Goal: Information Seeking & Learning: Learn about a topic

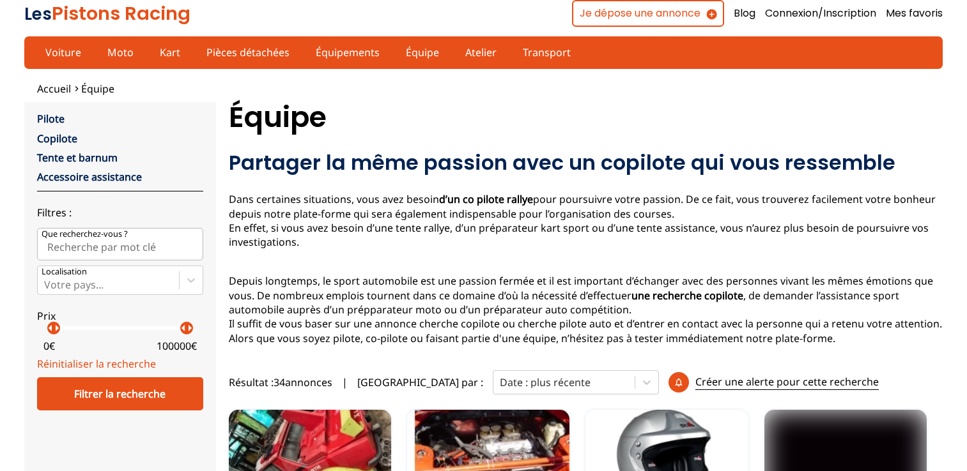
scroll to position [149, 0]
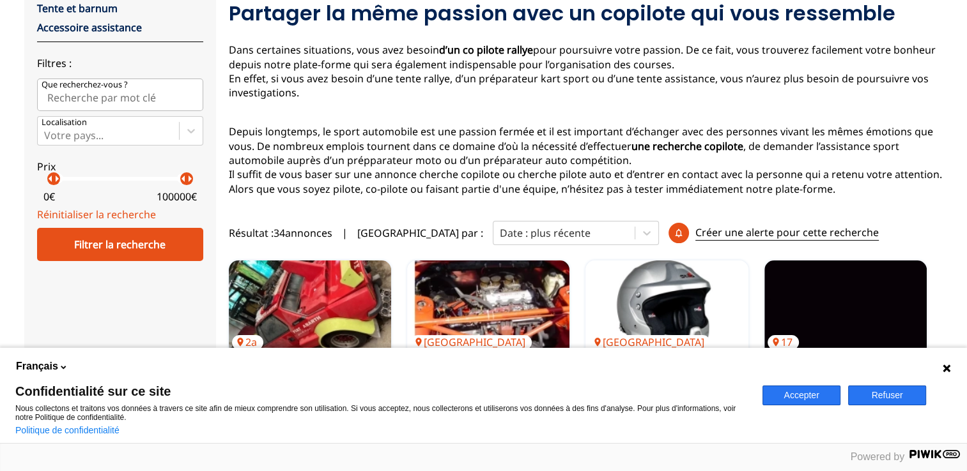
click at [892, 395] on button "Refuser" at bounding box center [887, 396] width 78 height 20
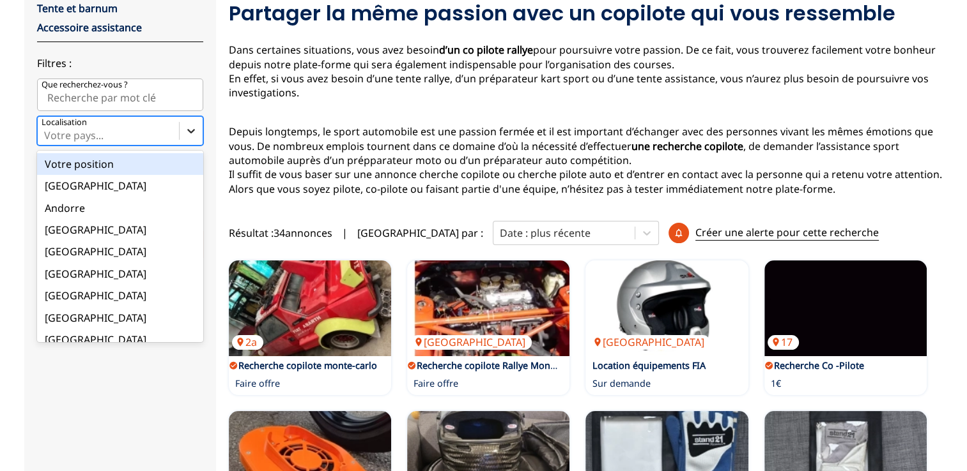
click at [185, 128] on icon at bounding box center [191, 131] width 13 height 13
click at [47, 130] on input "option Votre position focused, 1 of 18. 18 results available. Use Up and Down t…" at bounding box center [45, 135] width 3 height 11
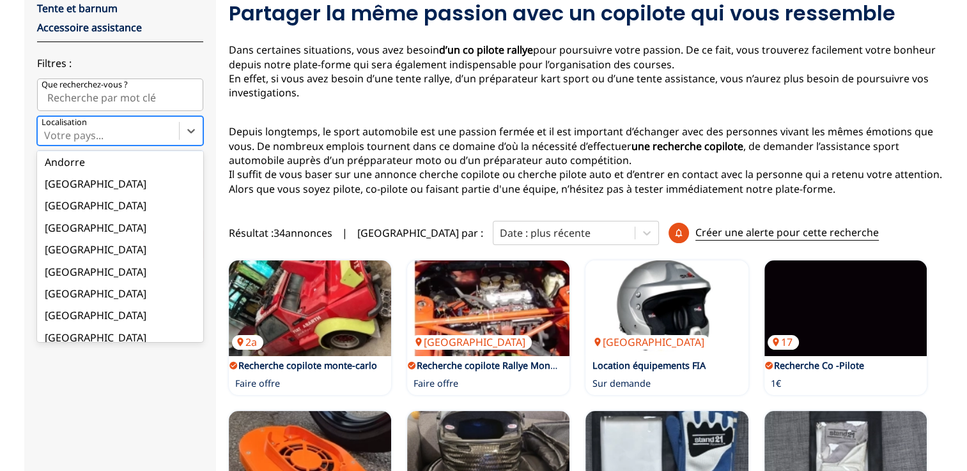
scroll to position [64, 0]
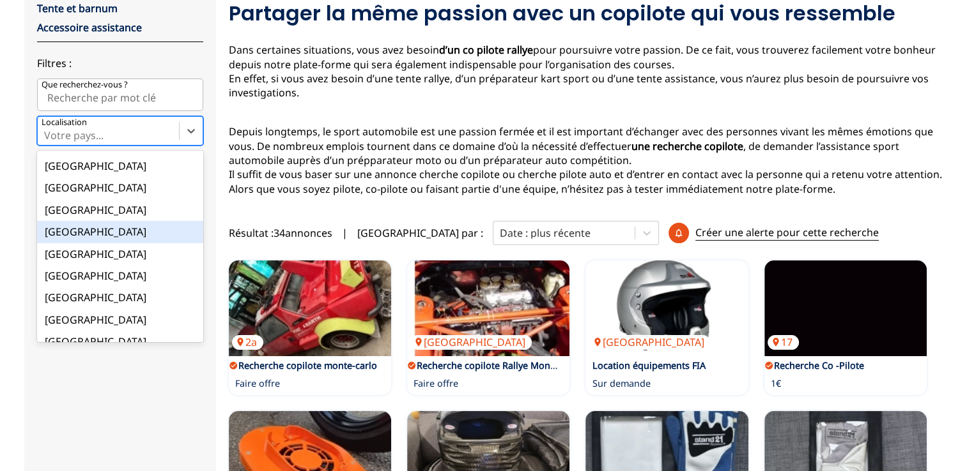
click at [112, 226] on div "Espagne" at bounding box center [120, 232] width 166 height 22
click at [47, 141] on input "option Espagne focused, 7 of 18. 18 results available. Use Up and Down to choos…" at bounding box center [45, 135] width 3 height 11
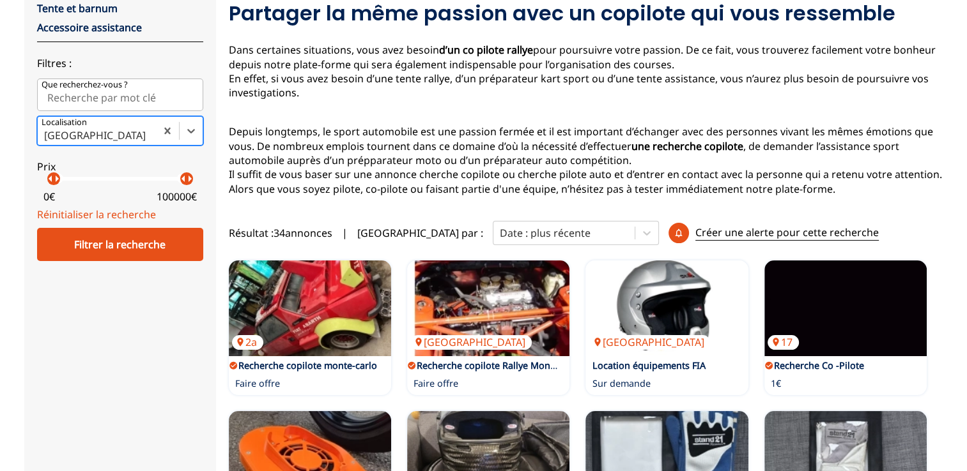
click at [123, 154] on label "Prix arrow_left arrow_right arrow_left arrow_right 0 € 100000 €" at bounding box center [120, 179] width 166 height 57
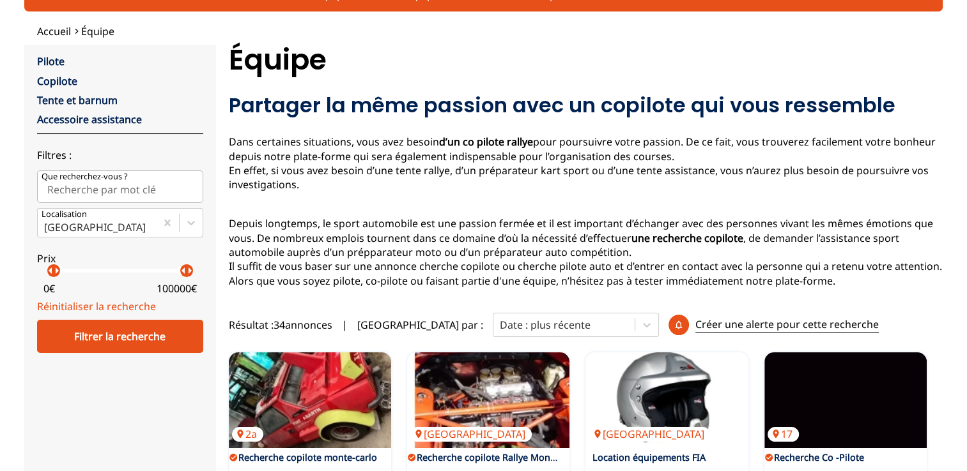
scroll to position [0, 0]
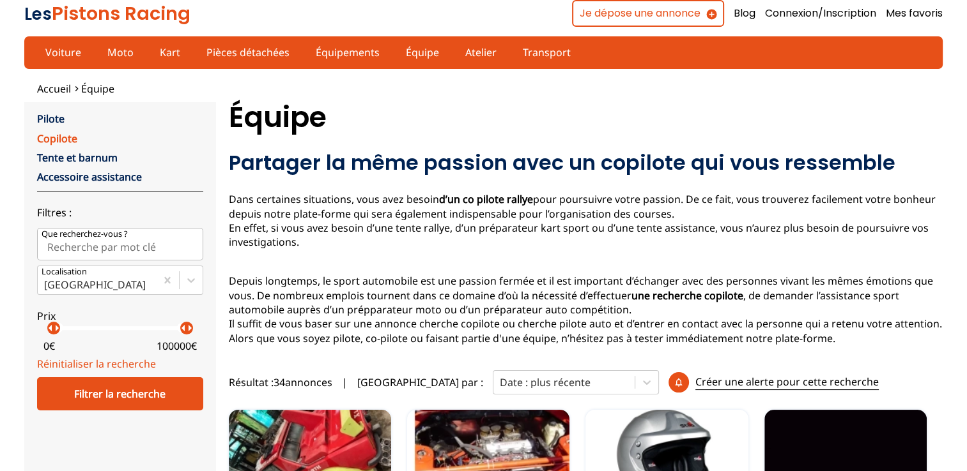
click at [47, 135] on link "Copilote" at bounding box center [57, 139] width 40 height 14
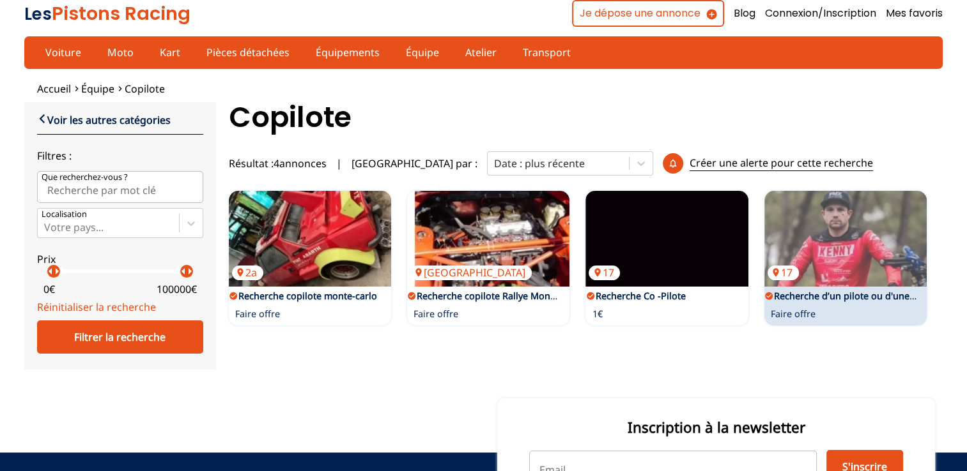
click at [861, 290] on link "Recherche d’un pilote ou d'une pilote Rallye raid SSV" at bounding box center [888, 296] width 229 height 12
click at [819, 245] on img at bounding box center [845, 239] width 162 height 96
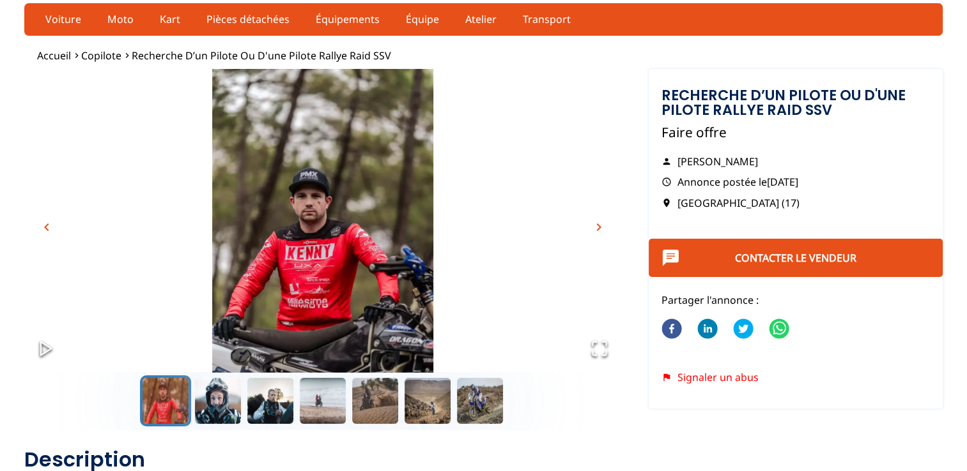
scroll to position [64, 0]
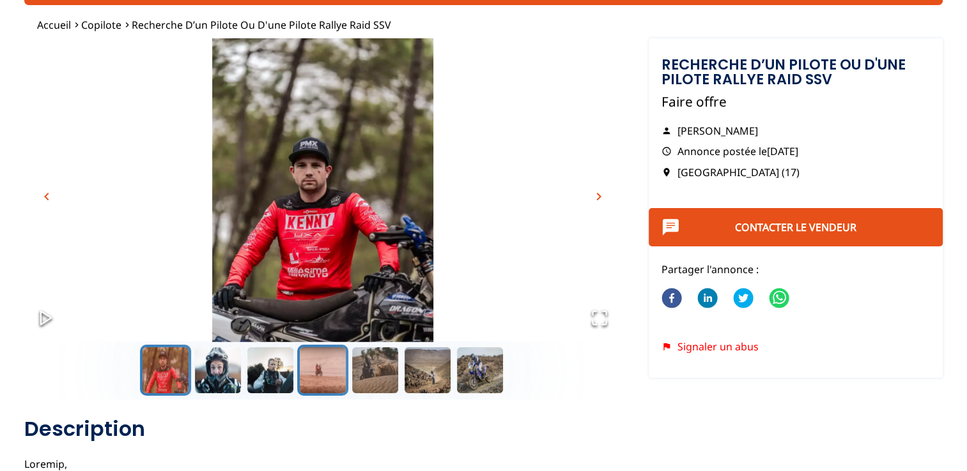
click at [314, 360] on button "Go to Slide 4" at bounding box center [322, 370] width 51 height 51
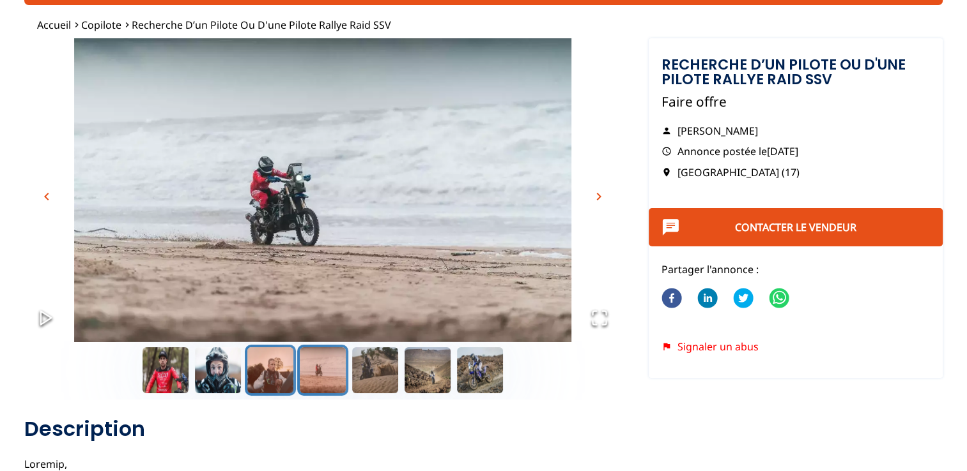
click at [271, 374] on button "Go to Slide 3" at bounding box center [270, 370] width 51 height 51
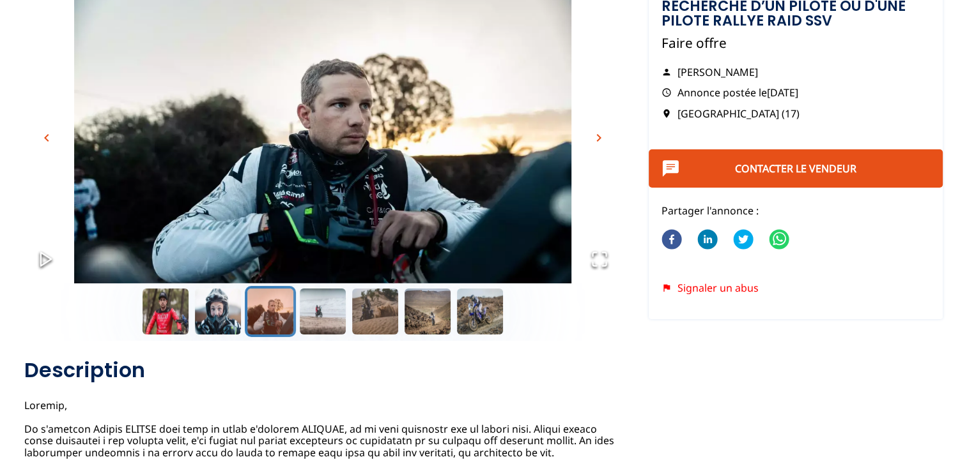
scroll to position [192, 0]
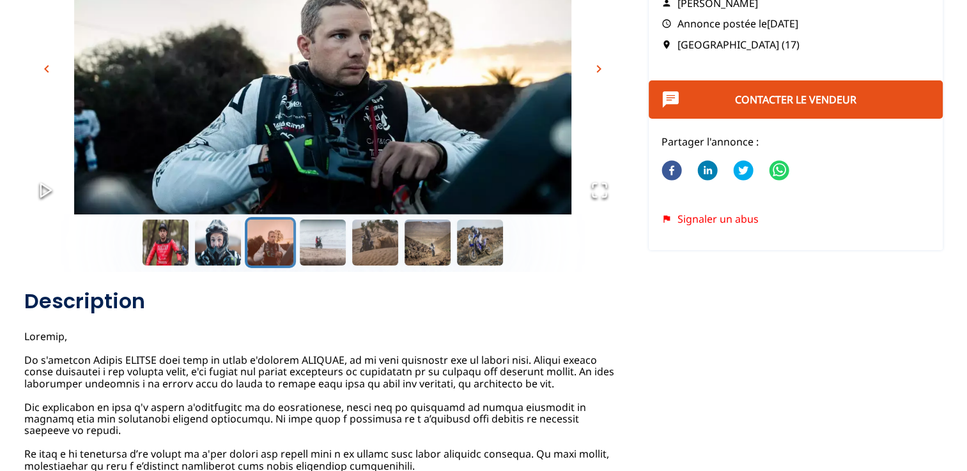
click at [267, 247] on button "Go to Slide 3" at bounding box center [270, 242] width 51 height 51
click at [468, 234] on button "Go to Slide 7" at bounding box center [479, 242] width 51 height 51
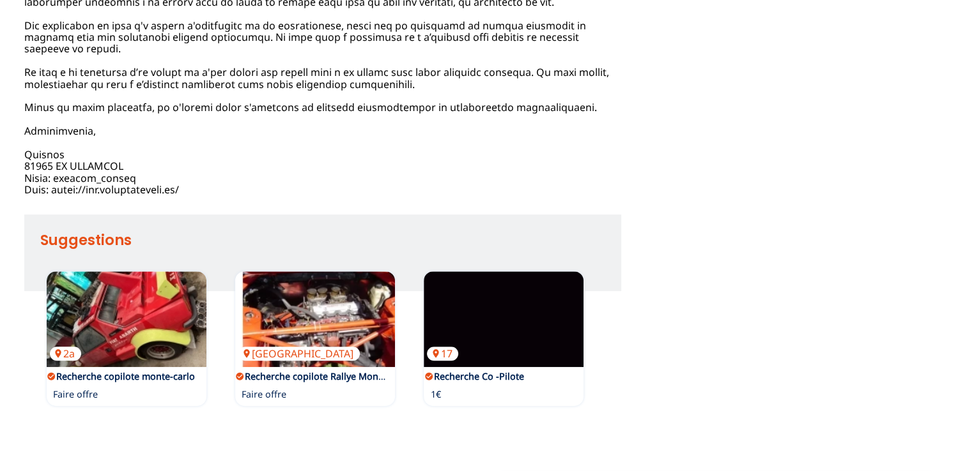
scroll to position [307, 0]
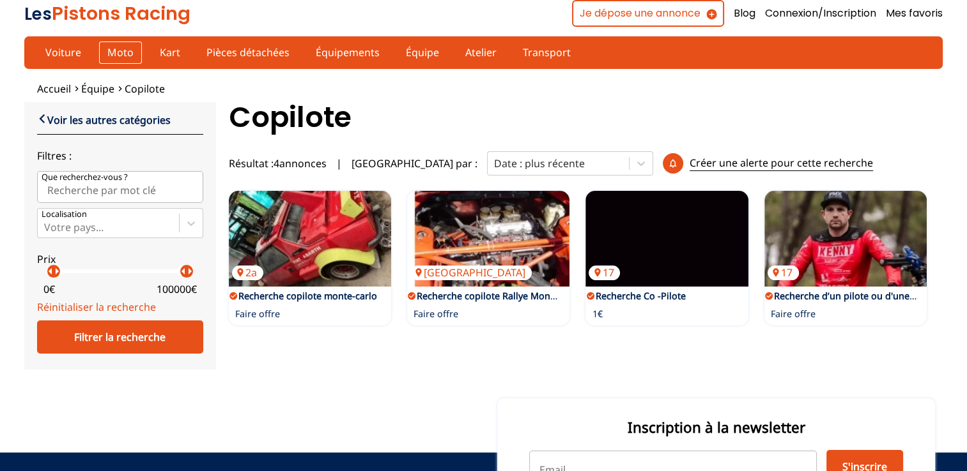
click at [111, 52] on link "Moto" at bounding box center [120, 53] width 43 height 22
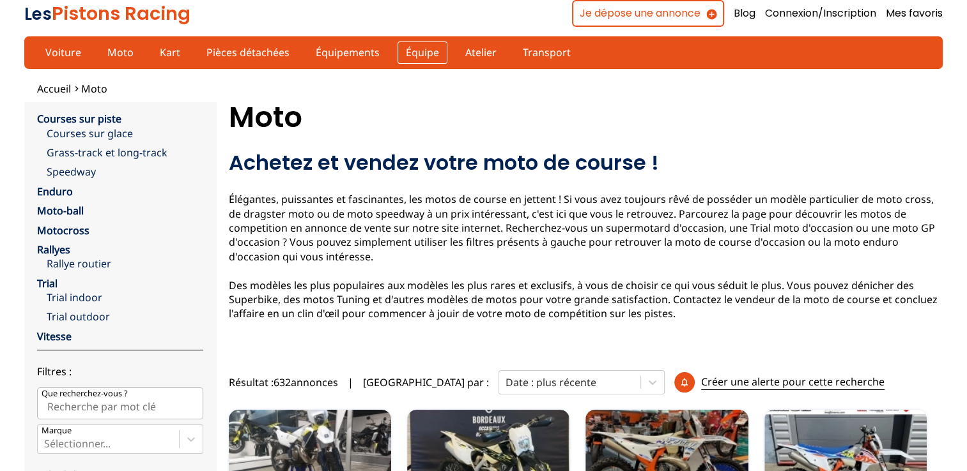
click at [415, 52] on link "Équipe" at bounding box center [422, 53] width 50 height 22
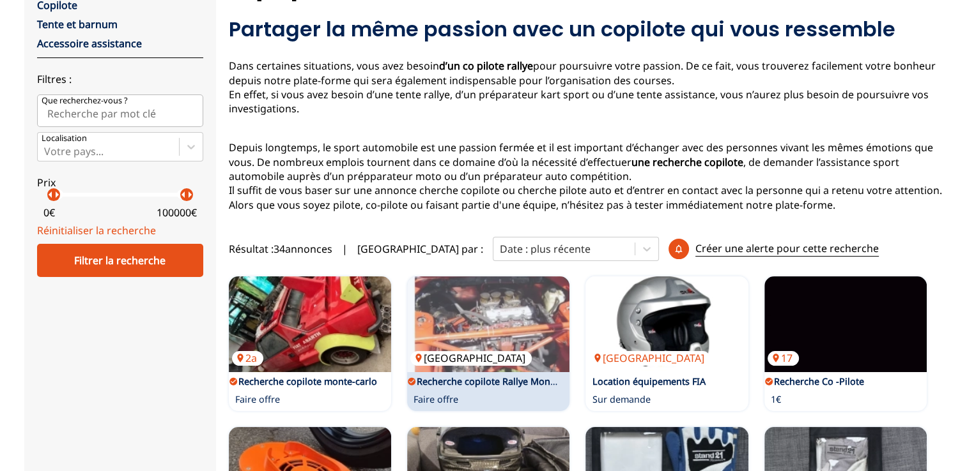
scroll to position [192, 0]
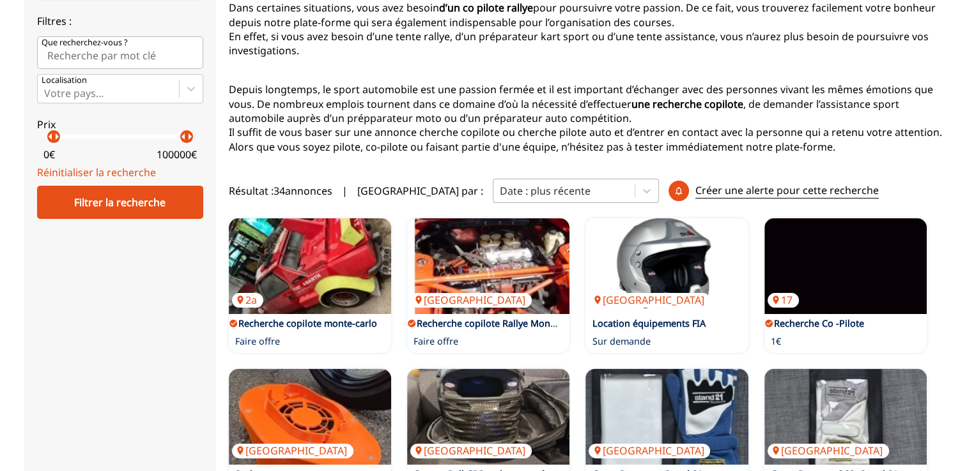
click at [506, 199] on div "Date : plus récente" at bounding box center [563, 190] width 141 height 19
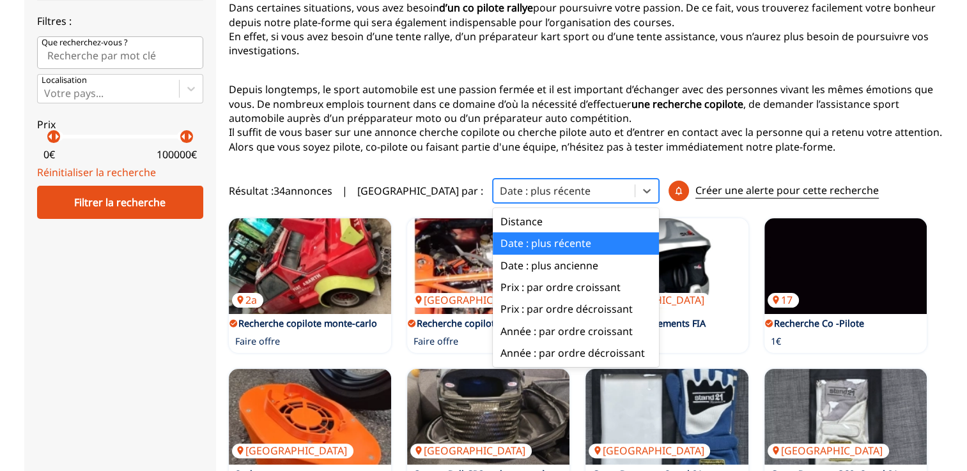
click at [505, 243] on div "Date : plus récente" at bounding box center [576, 244] width 166 height 22
